Goal: Task Accomplishment & Management: Use online tool/utility

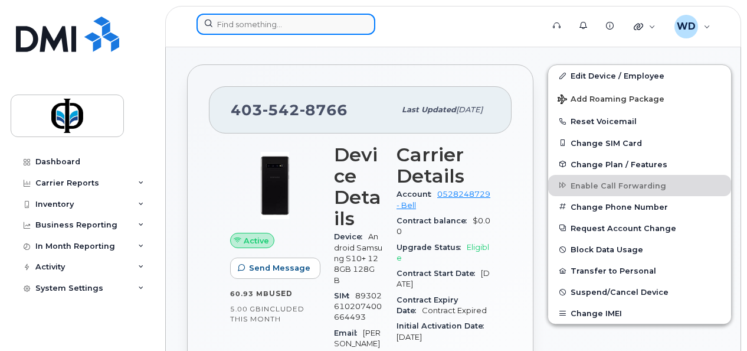
drag, startPoint x: 0, startPoint y: 0, endPoint x: 285, endPoint y: 24, distance: 285.6
click at [285, 24] on input at bounding box center [286, 24] width 179 height 21
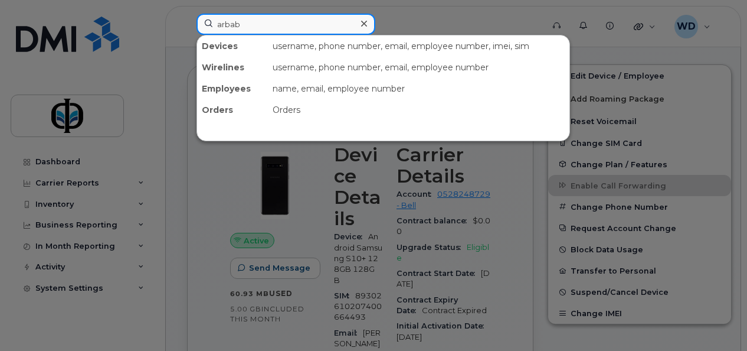
type input "arbab"
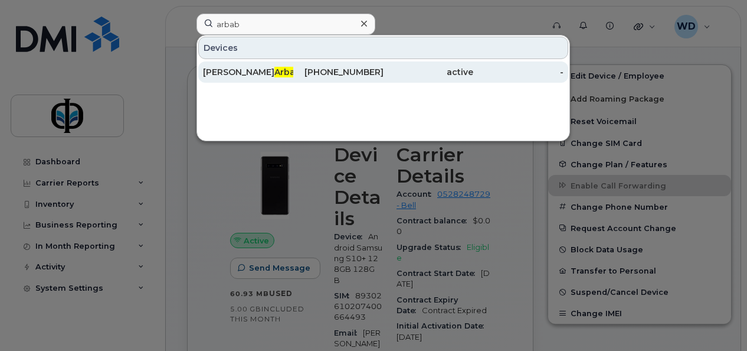
click at [440, 60] on div "Devices [PERSON_NAME] [PHONE_NUMBER] active -" at bounding box center [383, 59] width 373 height 48
click at [437, 67] on div "active" at bounding box center [429, 72] width 90 height 12
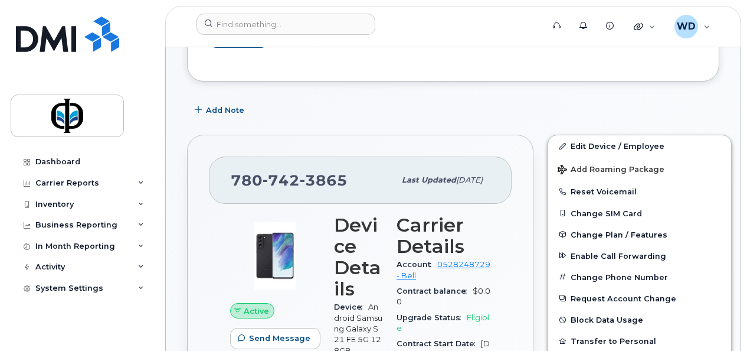
scroll to position [236, 0]
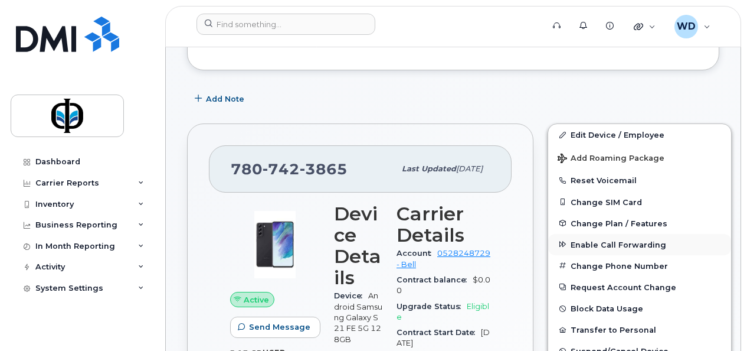
click at [617, 240] on span "Enable Call Forwarding" at bounding box center [619, 244] width 96 height 9
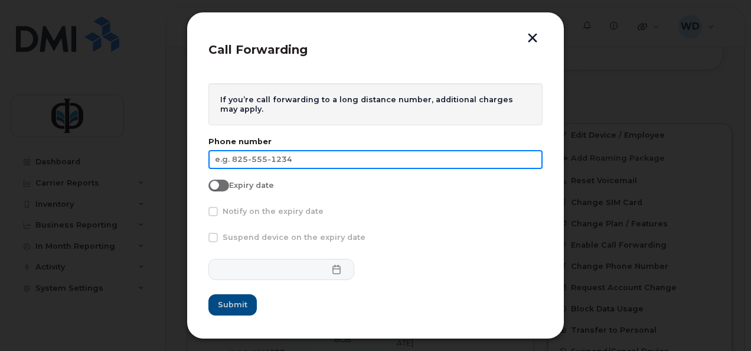
click at [285, 164] on input "text" at bounding box center [375, 159] width 334 height 19
paste input "587-988-2016"
type input "587-988-2016"
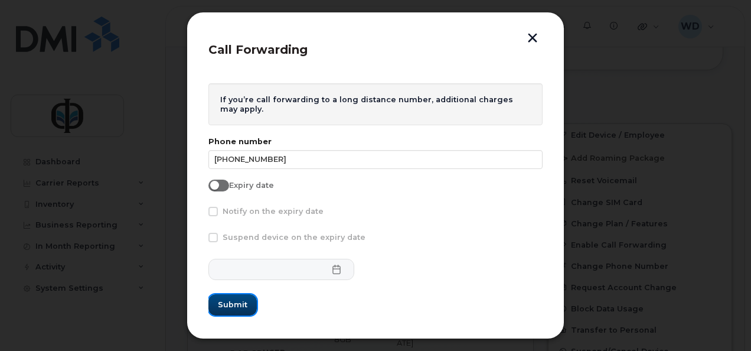
click at [236, 307] on span "Submit" at bounding box center [233, 304] width 30 height 11
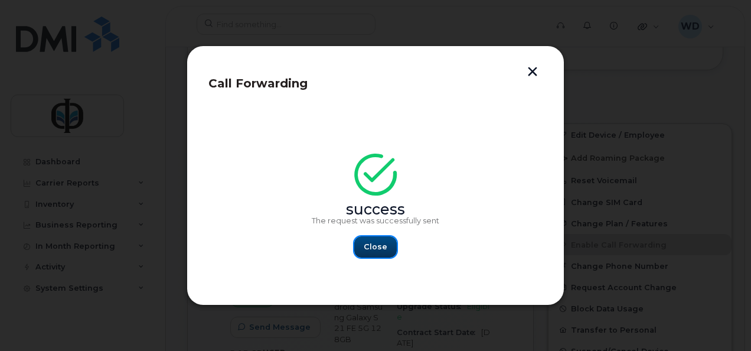
click at [368, 244] on span "Close" at bounding box center [376, 246] width 24 height 11
